Goal: Information Seeking & Learning: Learn about a topic

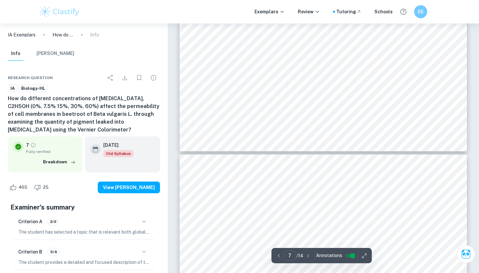
scroll to position [2547, 0]
click at [264, 228] on span "result in skin cuts." at bounding box center [267, 230] width 34 height 5
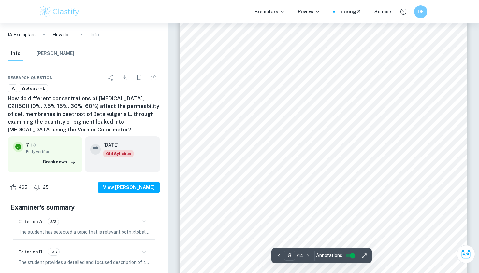
scroll to position [2739, 0]
click at [328, 88] on div "7 [MEDICAL_DATA] Can cause skin and serious [MEDICAL_DATA]. Can irritate the th…" at bounding box center [322, 147] width 287 height 372
click at [344, 70] on span "beetroots are organic products, whereas [MEDICAL_DATA] will be diluted in the w…" at bounding box center [334, 73] width 243 height 6
click at [346, 77] on div "7 [MEDICAL_DATA] Can cause skin and serious [MEDICAL_DATA]. Can irritate the th…" at bounding box center [322, 147] width 287 height 372
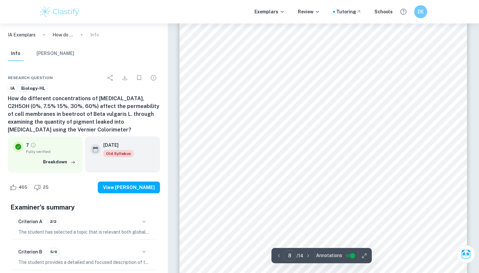
click at [346, 77] on div "7 [MEDICAL_DATA] Can cause skin and serious [MEDICAL_DATA]. Can irritate the th…" at bounding box center [322, 147] width 287 height 372
click at [336, 80] on span "harm. Results of the experiment are recorded digitally, not on paper. The lefto…" at bounding box center [322, 83] width 219 height 6
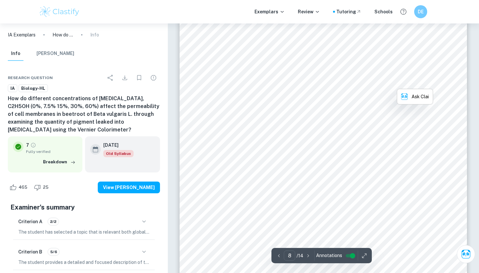
click at [322, 90] on span "used as food since they didn’t have contact with" at bounding box center [376, 93] width 113 height 6
click at [328, 78] on div "7 [MEDICAL_DATA] Can cause skin and serious [MEDICAL_DATA]. Can irritate the th…" at bounding box center [322, 147] width 287 height 372
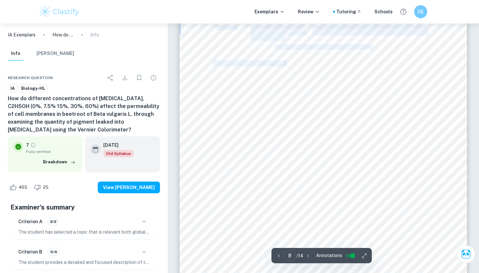
drag, startPoint x: 426, startPoint y: 99, endPoint x: 286, endPoint y: 66, distance: 144.3
click at [286, 66] on div "7 [MEDICAL_DATA] Can cause skin and serious [MEDICAL_DATA]. Can irritate the th…" at bounding box center [322, 147] width 287 height 372
click at [286, 66] on span at bounding box center [285, 64] width 1 height 6
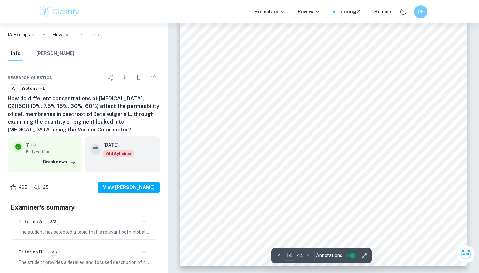
scroll to position [5055, 0]
click at [335, 1] on div "Exemplars Review Tutoring Schools DE" at bounding box center [239, 11] width 479 height 23
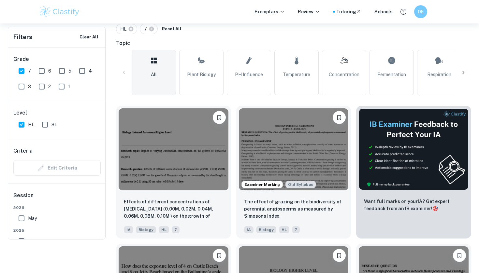
scroll to position [97, 0]
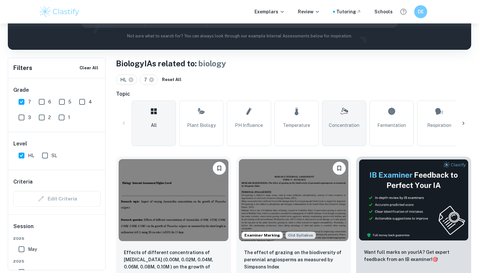
click at [346, 130] on link "Concentration" at bounding box center [344, 124] width 44 height 46
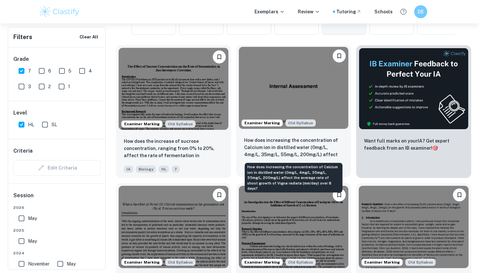
scroll to position [146, 0]
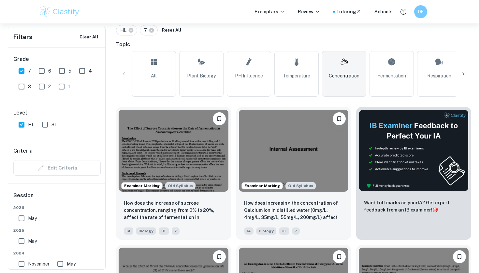
click at [465, 79] on div at bounding box center [463, 74] width 16 height 16
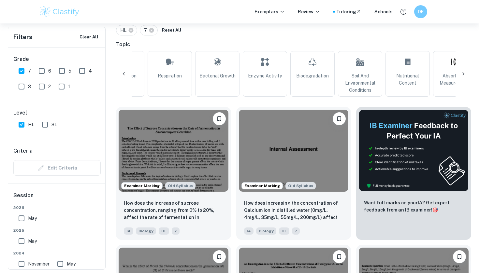
scroll to position [0, 306]
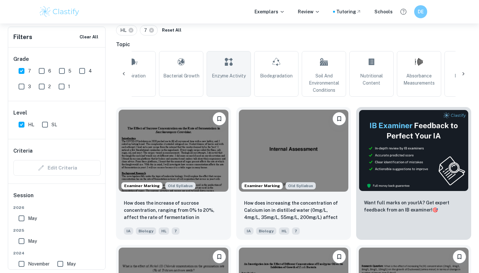
click at [229, 57] on icon at bounding box center [229, 62] width 8 height 16
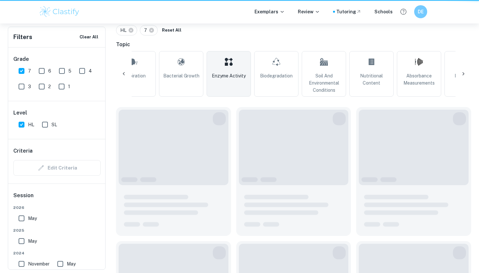
type input "Enzyme Activity"
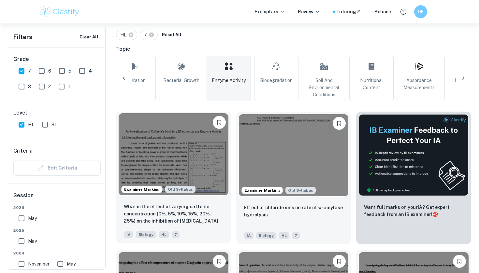
scroll to position [148, 0]
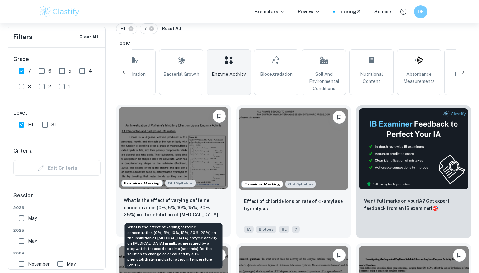
click at [210, 212] on p "What is the effect of varying caffeine concentration (0%, 5%, 10%, 15%, 20%, 25…" at bounding box center [173, 208] width 99 height 22
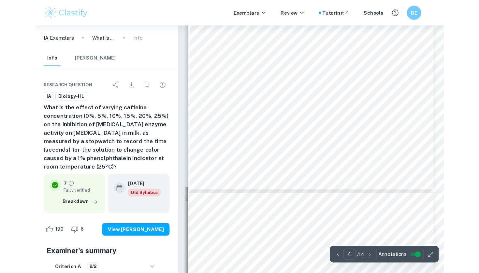
scroll to position [1047, 0]
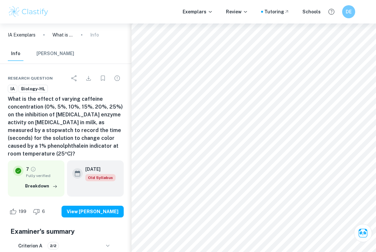
type input "3"
